Goal: Use online tool/utility

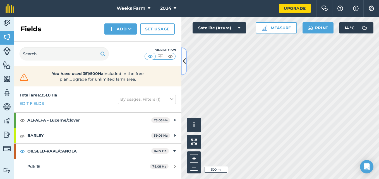
click at [185, 61] on icon at bounding box center [184, 61] width 3 height 10
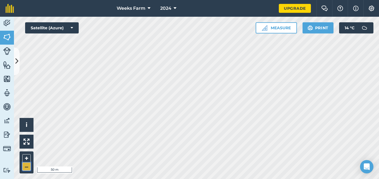
click at [28, 168] on button "–" at bounding box center [26, 167] width 8 height 8
click at [279, 31] on button "Measure" at bounding box center [276, 27] width 41 height 11
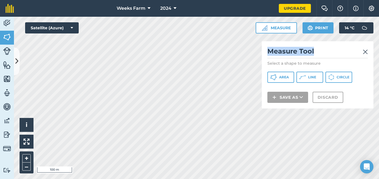
click at [204, 49] on div "Hello i © 2025 TomTom, Microsoft 100 m + – Satellite (Azure) Measure Measure To…" at bounding box center [196, 98] width 365 height 162
click at [310, 76] on span "Line" at bounding box center [312, 77] width 8 height 4
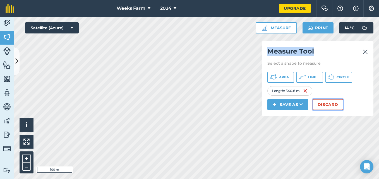
click at [320, 103] on button "Discard" at bounding box center [328, 104] width 31 height 11
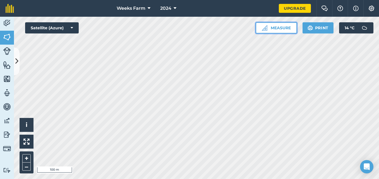
click at [284, 27] on button "Measure" at bounding box center [276, 27] width 41 height 11
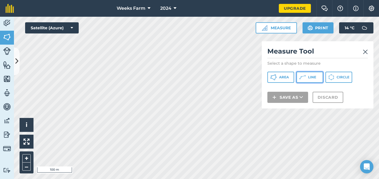
click at [305, 78] on icon at bounding box center [302, 77] width 7 height 7
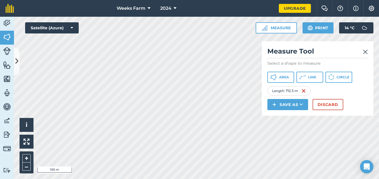
click at [365, 53] on img at bounding box center [365, 52] width 5 height 7
